Goal: Task Accomplishment & Management: Use online tool/utility

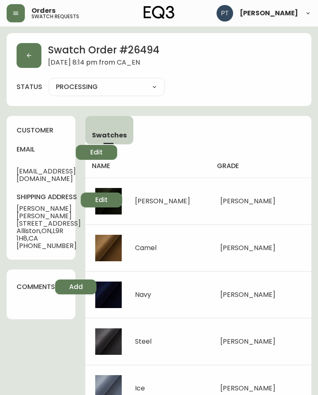
click at [28, 60] on button "button" at bounding box center [29, 55] width 25 height 25
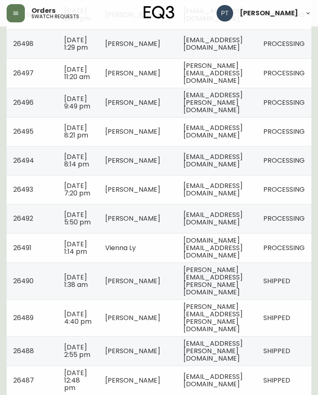
scroll to position [481, 0]
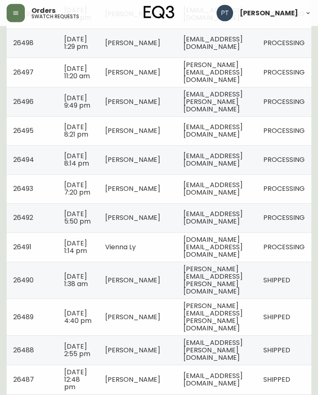
click at [253, 204] on td "[EMAIL_ADDRESS][DOMAIN_NAME]" at bounding box center [217, 189] width 80 height 29
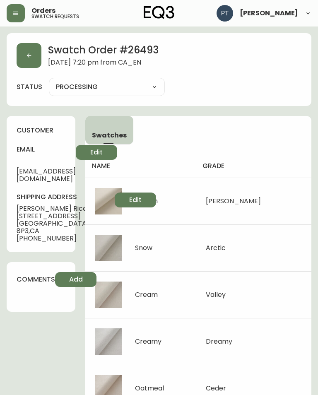
click at [30, 53] on icon "button" at bounding box center [29, 55] width 7 height 7
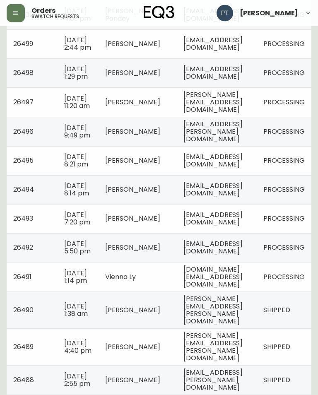
scroll to position [451, 0]
click at [218, 263] on td "[EMAIL_ADDRESS][DOMAIN_NAME]" at bounding box center [217, 248] width 80 height 29
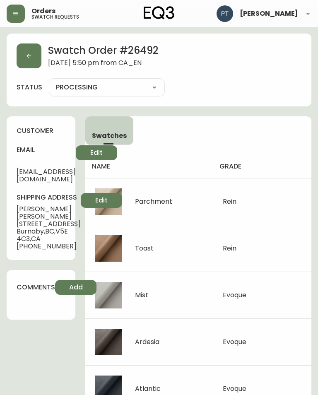
click at [25, 68] on button "button" at bounding box center [29, 55] width 25 height 25
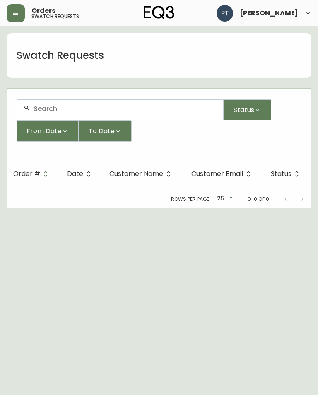
click at [30, 56] on h1 "Swatch Requests" at bounding box center [60, 55] width 87 height 14
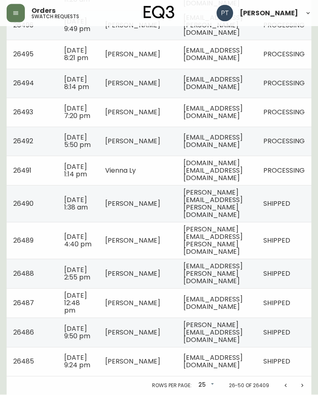
scroll to position [655, 0]
click at [105, 166] on span "Vienna Ly" at bounding box center [120, 171] width 31 height 10
